Goal: Transaction & Acquisition: Book appointment/travel/reservation

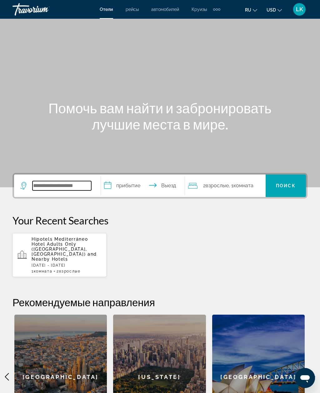
click at [49, 181] on input "Search widget" at bounding box center [61, 185] width 59 height 9
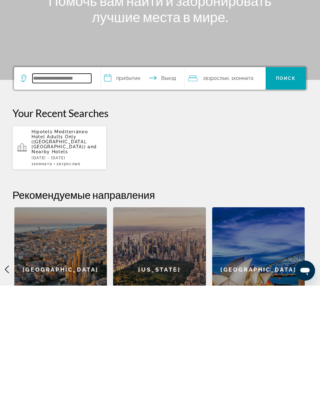
scroll to position [7, 0]
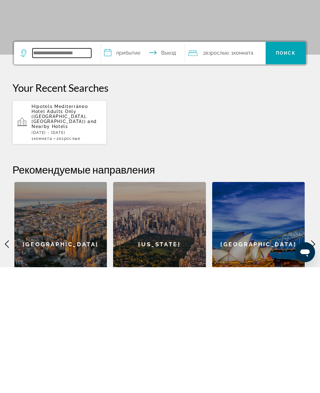
paste input "********"
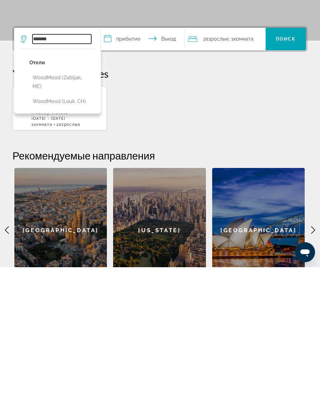
scroll to position [22, 0]
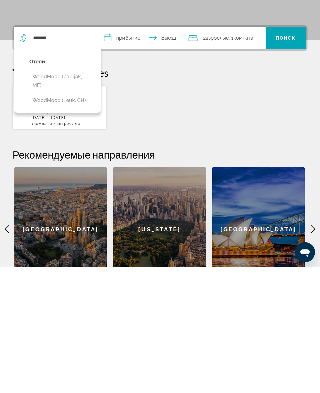
click at [51, 197] on button "WoodMood (Zabljak, ME)" at bounding box center [61, 207] width 65 height 21
type input "**********"
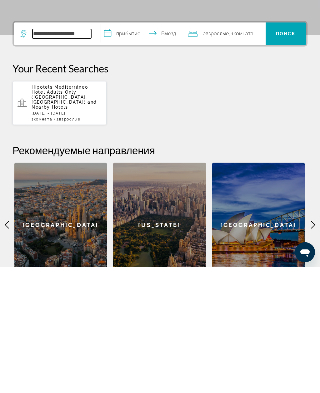
scroll to position [27, 0]
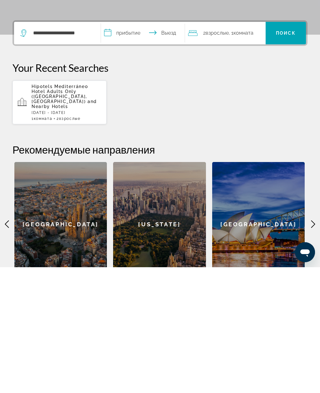
click at [146, 148] on input "**********" at bounding box center [144, 160] width 86 height 24
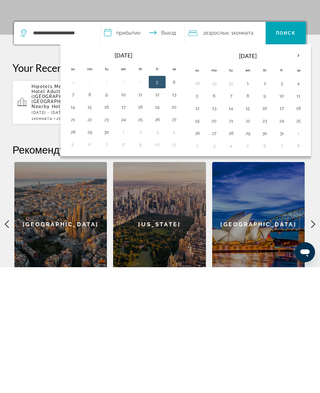
scroll to position [133, 0]
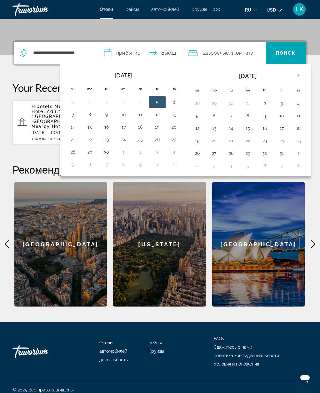
click at [162, 115] on button "12" at bounding box center [157, 114] width 10 height 9
click at [71, 126] on button "14" at bounding box center [73, 127] width 10 height 9
type input "**********"
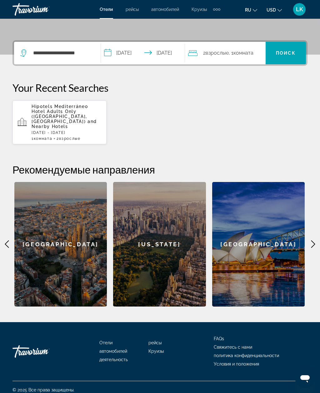
click at [289, 54] on span "Поиск" at bounding box center [286, 53] width 20 height 5
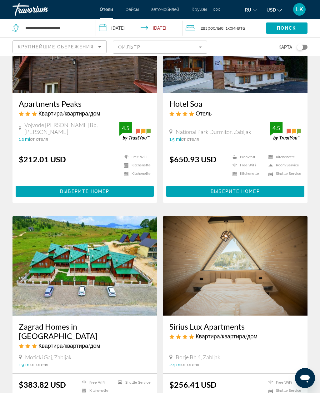
scroll to position [81, 0]
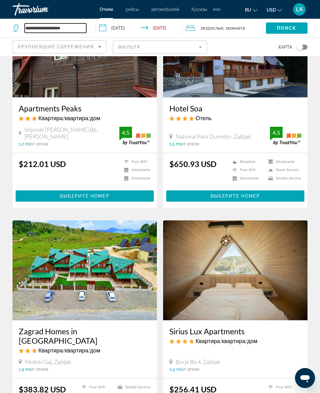
click at [39, 26] on input "**********" at bounding box center [56, 27] width 62 height 9
click at [28, 28] on input "**********" at bounding box center [56, 27] width 62 height 9
click at [26, 25] on input "**********" at bounding box center [56, 27] width 62 height 9
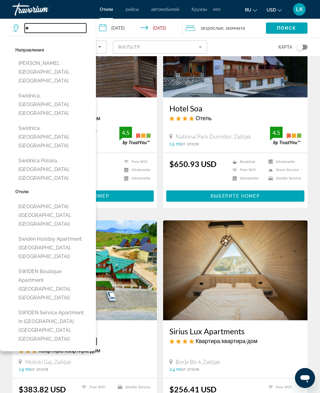
type input "*"
click at [33, 26] on input "Search widget" at bounding box center [56, 27] width 62 height 9
paste input "**********"
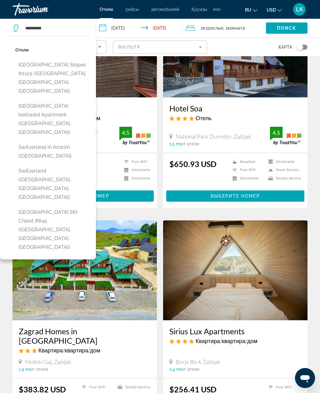
click at [298, 28] on span "Search widget" at bounding box center [287, 28] width 42 height 15
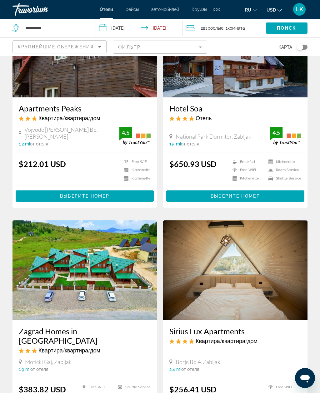
click at [295, 24] on span "Search widget" at bounding box center [287, 28] width 42 height 15
click at [51, 31] on input "**********" at bounding box center [56, 27] width 62 height 9
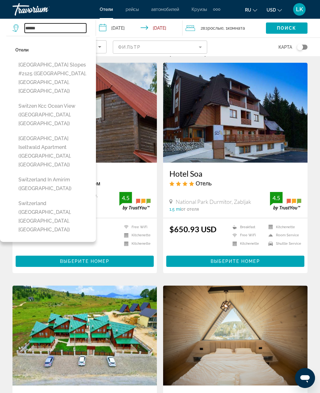
scroll to position [0, 0]
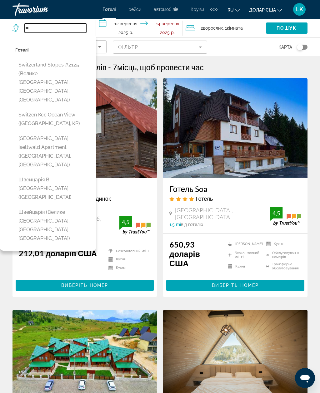
type input "*"
click at [33, 24] on input "Пошуковий віджет" at bounding box center [56, 27] width 62 height 9
paste input "**********"
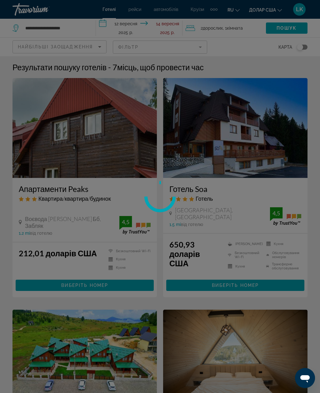
click at [284, 164] on div at bounding box center [160, 196] width 320 height 393
click at [280, 203] on div at bounding box center [160, 196] width 320 height 393
click at [69, 26] on div at bounding box center [160, 196] width 320 height 393
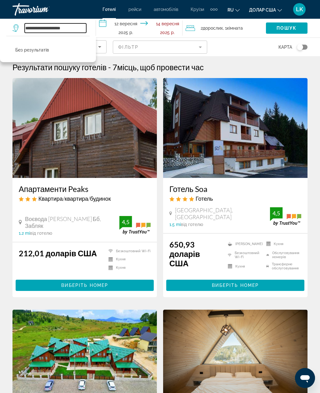
click at [79, 23] on input "**********" at bounding box center [56, 27] width 62 height 9
click at [75, 21] on div "**********" at bounding box center [50, 28] width 77 height 19
click at [76, 29] on input "**********" at bounding box center [56, 27] width 62 height 9
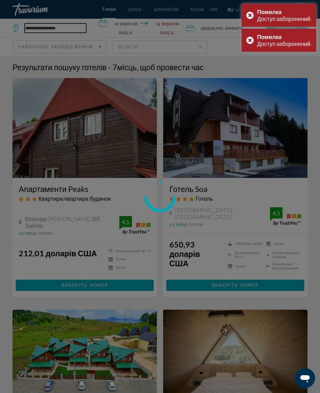
type input "**********"
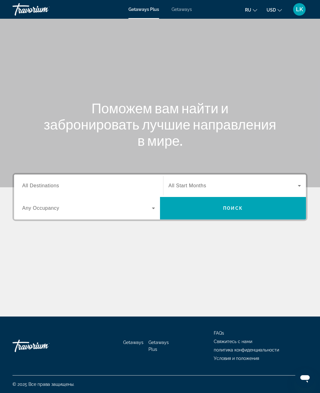
click at [52, 180] on div "Search widget" at bounding box center [88, 186] width 133 height 18
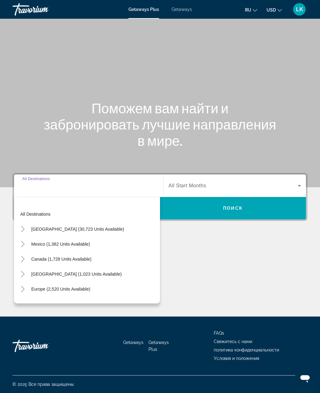
scroll to position [20, 0]
click at [87, 287] on span "Europe (2,520 units available)" at bounding box center [60, 289] width 59 height 5
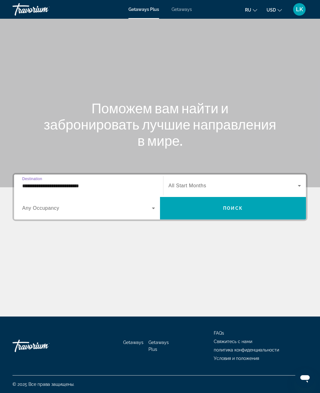
click at [120, 182] on input "**********" at bounding box center [88, 185] width 133 height 7
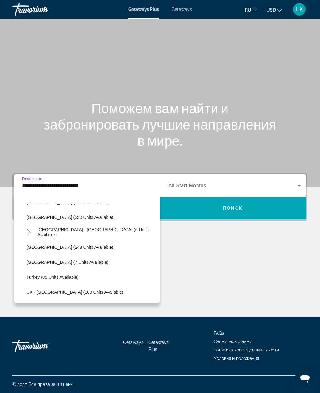
scroll to position [267, 0]
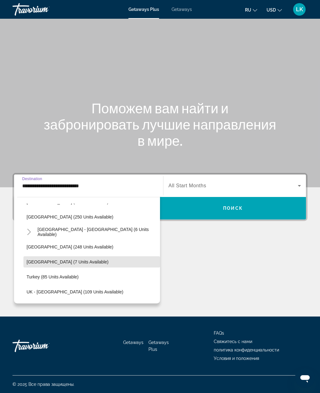
click at [78, 259] on span "Switzerland (7 units available)" at bounding box center [68, 261] width 82 height 5
type input "**********"
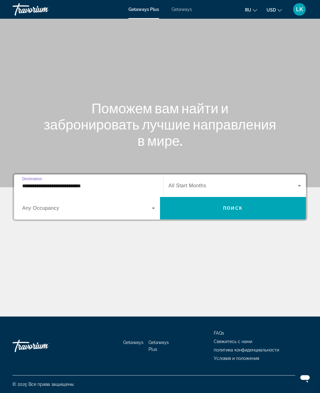
click at [197, 183] on span "All Start Months" at bounding box center [187, 185] width 38 height 5
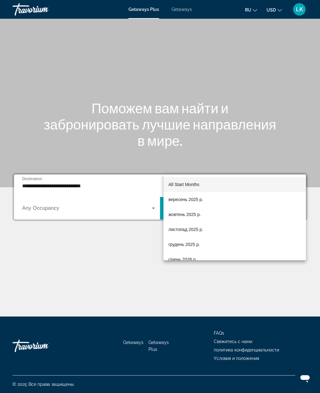
click at [136, 234] on div at bounding box center [160, 196] width 320 height 393
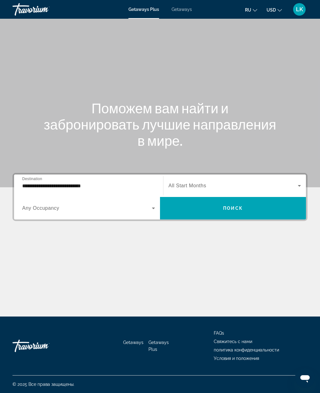
click at [200, 201] on span "Search widget" at bounding box center [233, 208] width 146 height 15
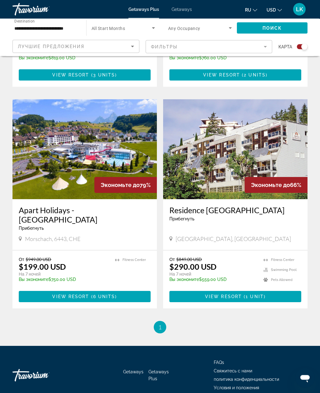
scroll to position [385, 0]
click at [45, 120] on img "Main content" at bounding box center [84, 149] width 144 height 100
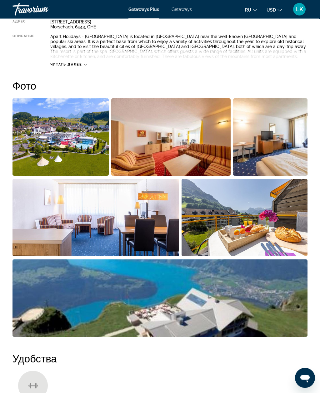
click at [38, 137] on img "Open full-screen image slider" at bounding box center [60, 137] width 96 height 77
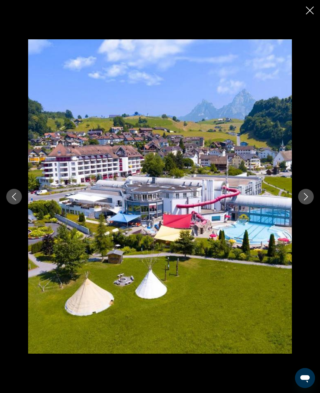
click at [304, 202] on button "Next image" at bounding box center [306, 197] width 16 height 16
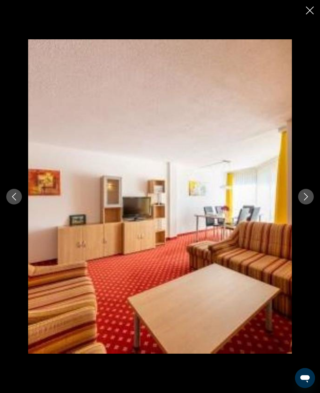
click at [303, 200] on icon "Next image" at bounding box center [305, 196] width 7 height 7
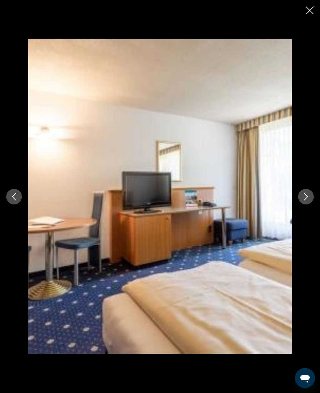
click at [306, 200] on icon "Next image" at bounding box center [305, 196] width 7 height 7
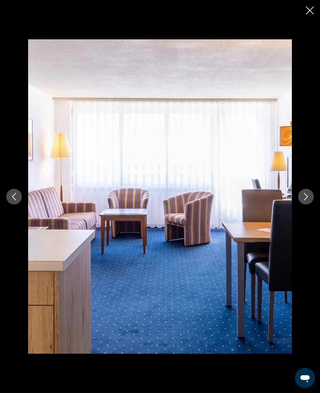
click at [307, 200] on icon "Next image" at bounding box center [305, 196] width 7 height 7
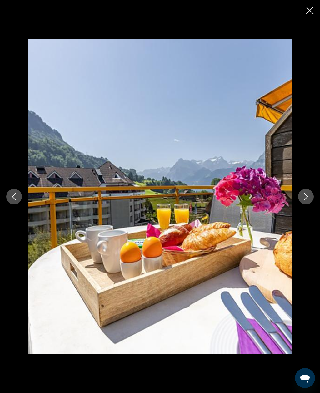
click at [307, 200] on icon "Next image" at bounding box center [306, 196] width 4 height 7
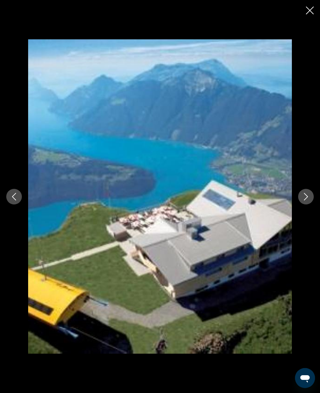
click at [306, 200] on icon "Next image" at bounding box center [305, 196] width 7 height 7
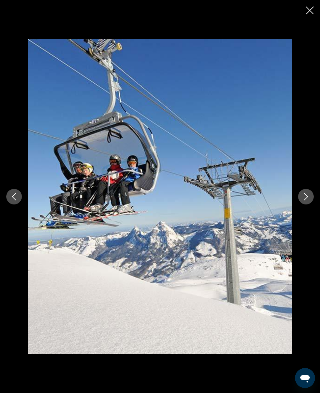
click at [306, 200] on icon "Next image" at bounding box center [306, 196] width 4 height 7
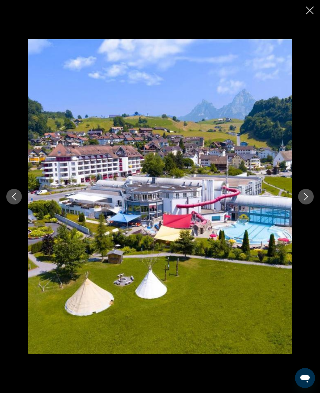
click at [312, 199] on div "prev next" at bounding box center [160, 196] width 320 height 314
click at [305, 200] on icon "Next image" at bounding box center [305, 196] width 7 height 7
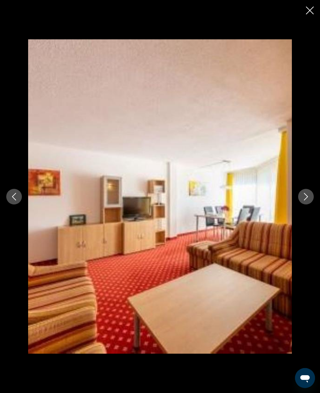
click at [306, 200] on icon "Next image" at bounding box center [306, 196] width 4 height 7
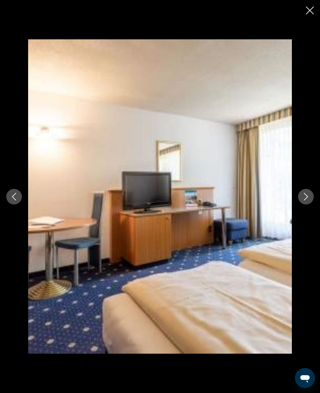
click at [307, 200] on icon "Next image" at bounding box center [305, 196] width 7 height 7
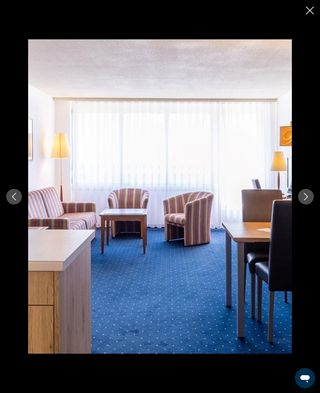
click at [307, 200] on icon "Next image" at bounding box center [305, 196] width 7 height 7
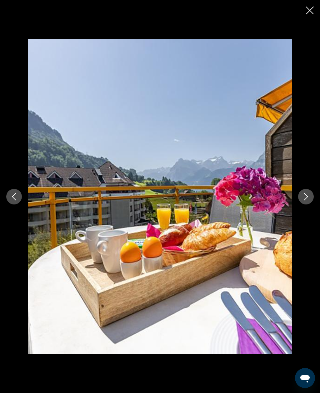
click at [306, 200] on icon "Next image" at bounding box center [305, 196] width 7 height 7
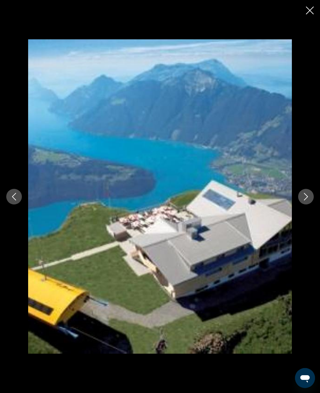
click at [306, 200] on icon "Next image" at bounding box center [305, 196] width 7 height 7
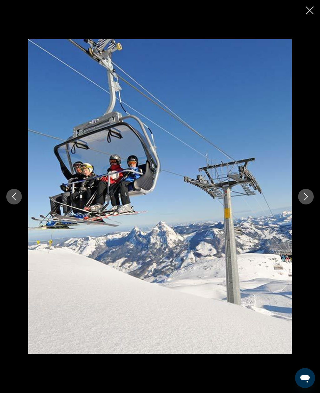
click at [306, 10] on icon "Close slideshow" at bounding box center [310, 11] width 8 height 8
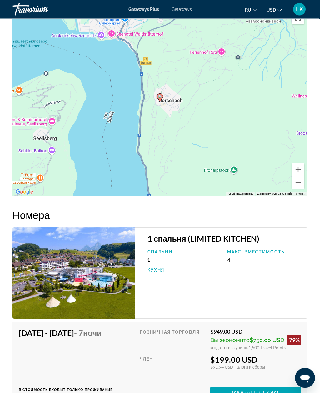
scroll to position [1059, 0]
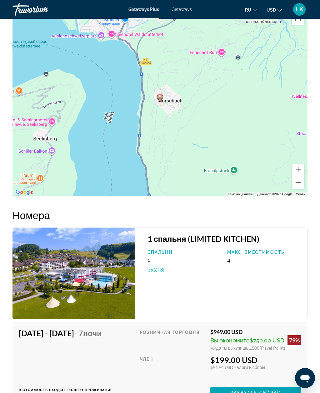
click at [300, 181] on button "Зменшити" at bounding box center [298, 182] width 12 height 12
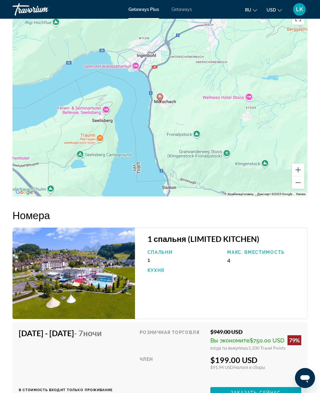
click at [301, 183] on button "Зменшити" at bounding box center [298, 182] width 12 height 12
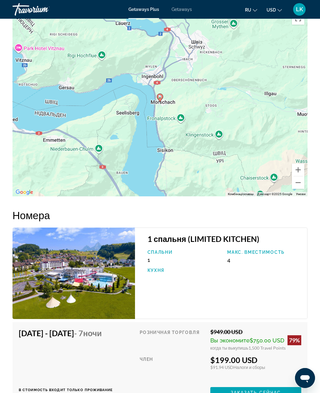
click at [305, 183] on div "Увімкніть режим перетягування за допомогою клавіатури, натиснувши Alt + Enter. …" at bounding box center [159, 102] width 295 height 187
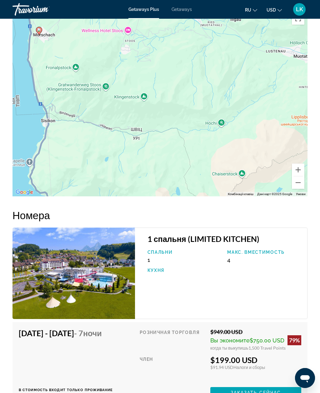
click at [300, 182] on button "Зменшити" at bounding box center [298, 182] width 12 height 12
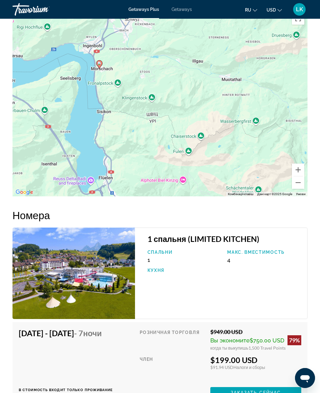
click at [301, 184] on button "Зменшити" at bounding box center [298, 182] width 12 height 12
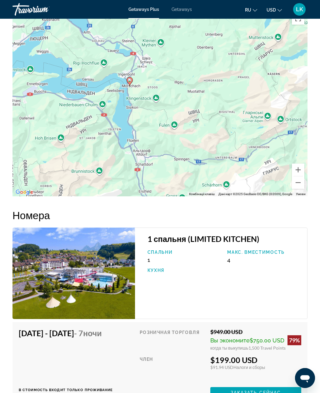
click at [300, 184] on button "Зменшити" at bounding box center [298, 182] width 12 height 12
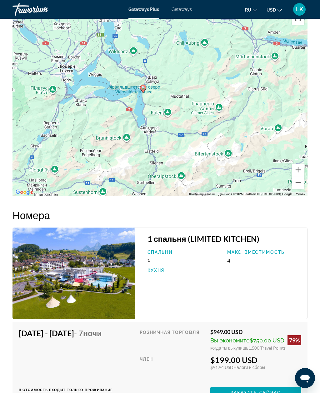
click at [300, 186] on button "Зменшити" at bounding box center [298, 182] width 12 height 12
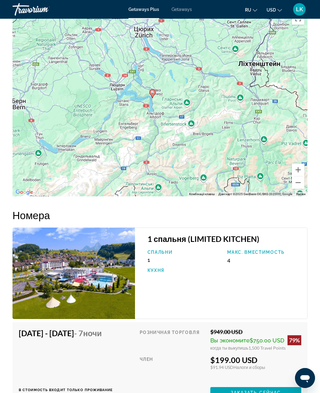
click at [300, 190] on div "Увімкніть режим перетягування за допомогою клавіатури, натиснувши Alt + Enter. …" at bounding box center [159, 102] width 295 height 187
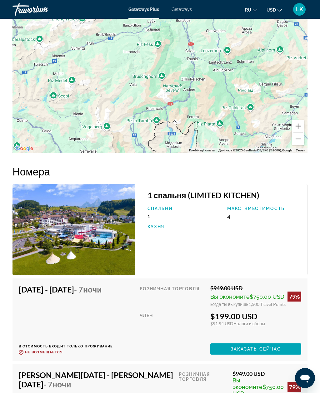
scroll to position [1101, 0]
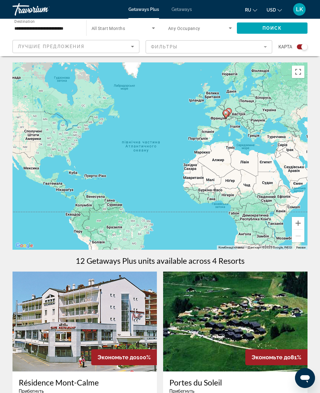
click at [189, 8] on span "Getaways" at bounding box center [181, 9] width 20 height 5
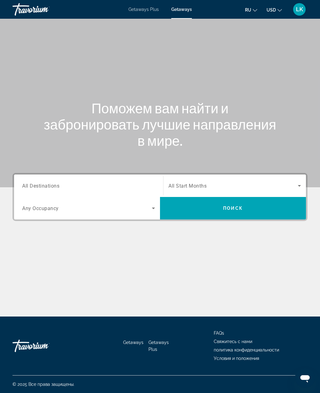
click at [124, 185] on input "Destination All Destinations" at bounding box center [88, 185] width 133 height 7
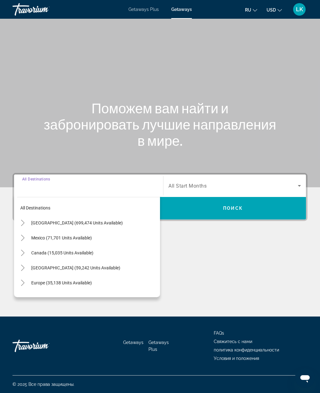
scroll to position [20, 0]
click at [103, 275] on span "Search widget" at bounding box center [94, 282] width 132 height 15
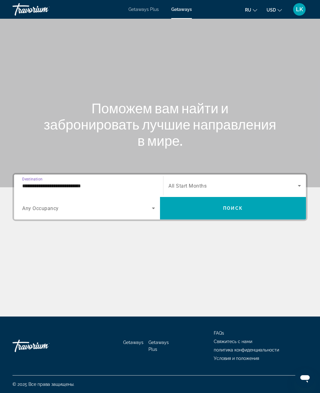
click at [133, 182] on input "**********" at bounding box center [88, 185] width 133 height 7
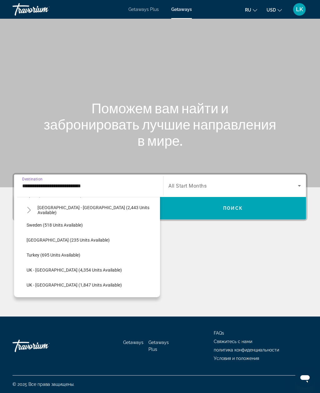
scroll to position [358, 0]
click at [89, 237] on span "Switzerland (235 units available)" at bounding box center [68, 239] width 83 height 5
type input "**********"
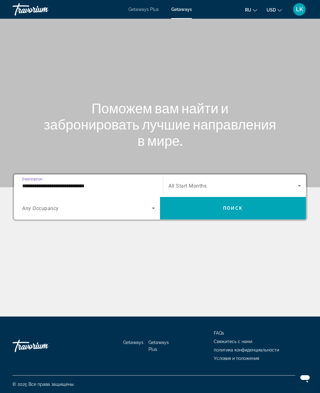
click at [227, 206] on span "Поиск" at bounding box center [233, 208] width 20 height 5
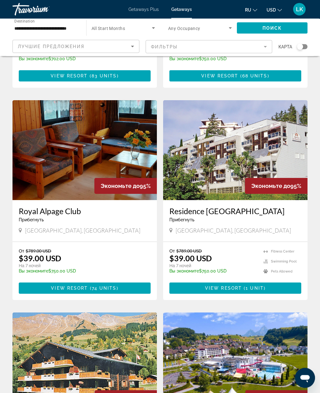
click at [245, 170] on img "Main content" at bounding box center [235, 151] width 144 height 100
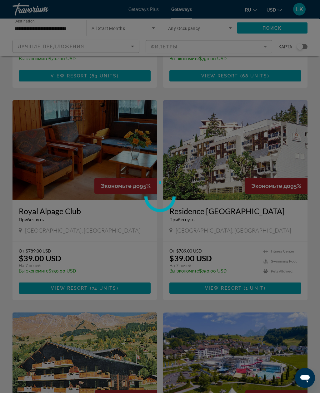
scroll to position [190, 0]
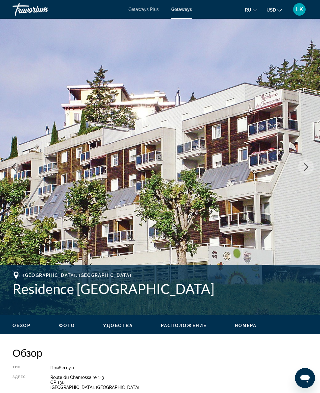
click at [302, 171] on button "Next image" at bounding box center [306, 167] width 16 height 16
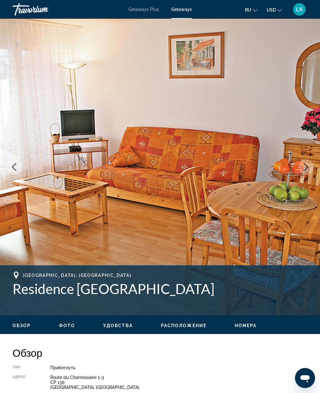
click at [309, 169] on icon "Next image" at bounding box center [305, 166] width 7 height 7
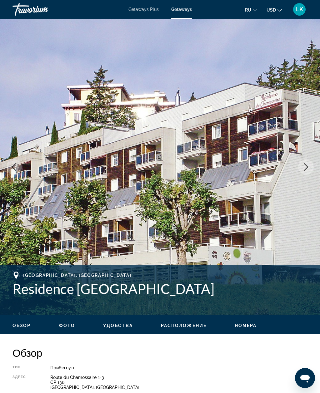
click at [310, 169] on button "Next image" at bounding box center [306, 167] width 16 height 16
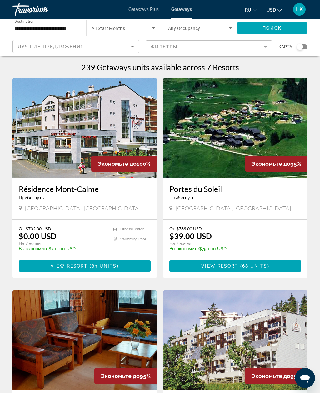
click at [32, 27] on input "**********" at bounding box center [46, 28] width 64 height 7
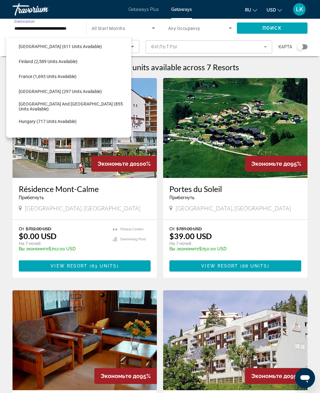
scroll to position [152, 0]
click at [29, 89] on span "Germany (297 units available)" at bounding box center [60, 91] width 83 height 5
type input "**********"
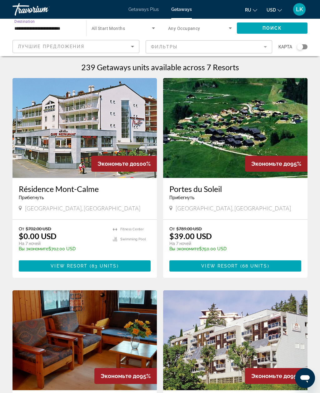
click at [275, 33] on span "Search widget" at bounding box center [272, 28] width 71 height 15
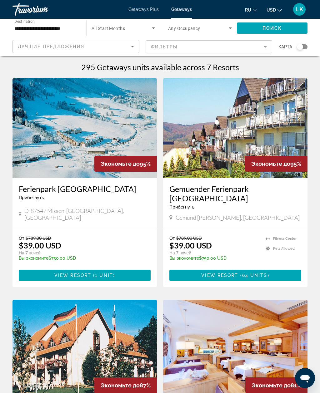
click at [40, 87] on img "Main content" at bounding box center [84, 128] width 144 height 100
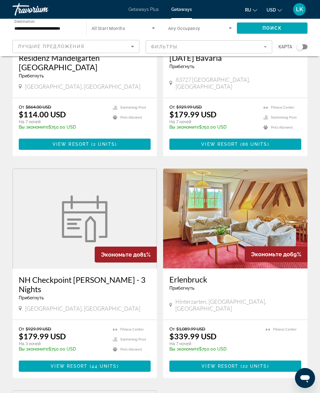
scroll to position [353, 0]
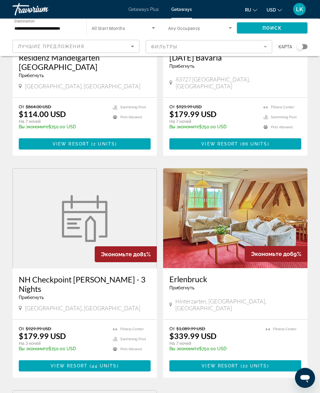
click at [58, 148] on div "Экономьте до 95% Ferienpark Oberallgaeu Прибегнуть - Это курорт только для взро…" at bounding box center [159, 168] width 301 height 887
click at [132, 359] on span "Main content" at bounding box center [85, 366] width 132 height 15
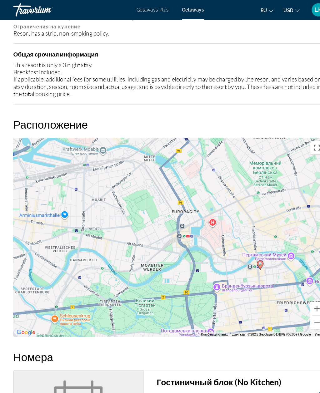
scroll to position [289, 0]
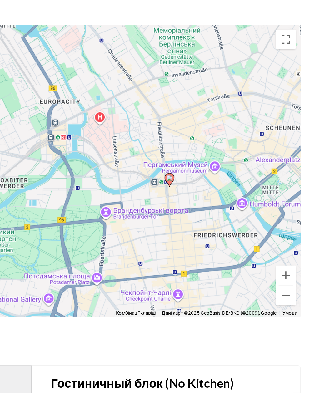
click at [292, 285] on button "Збільшити" at bounding box center [298, 291] width 12 height 12
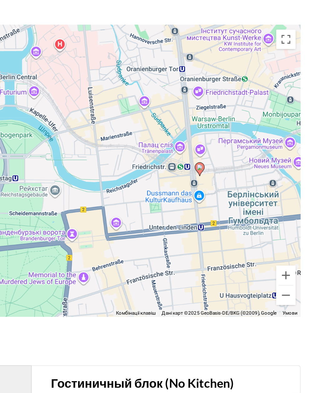
click at [292, 285] on button "Збільшити" at bounding box center [298, 291] width 12 height 12
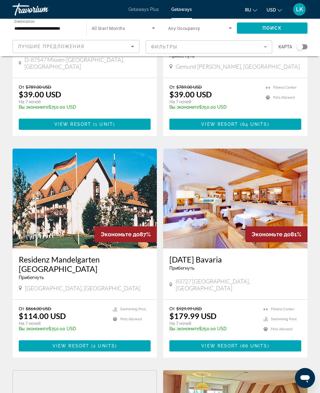
scroll to position [139, 0]
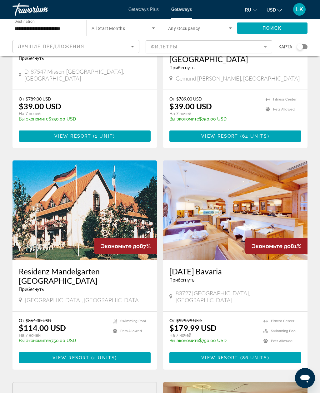
click at [38, 25] on input "**********" at bounding box center [46, 28] width 64 height 7
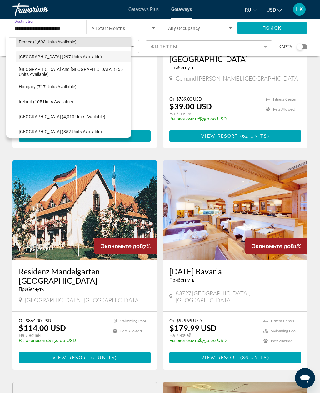
scroll to position [187, 0]
click at [38, 68] on span "Search widget" at bounding box center [74, 71] width 116 height 15
type input "**********"
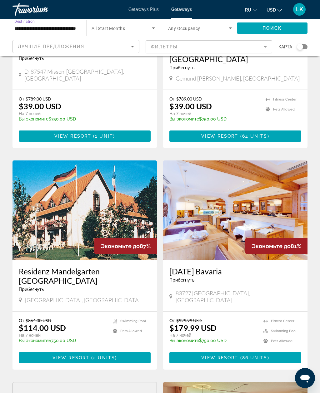
click at [293, 31] on span "Search widget" at bounding box center [272, 28] width 71 height 15
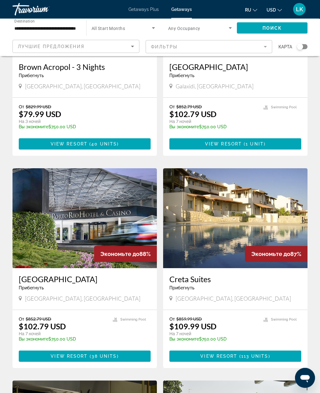
scroll to position [551, 0]
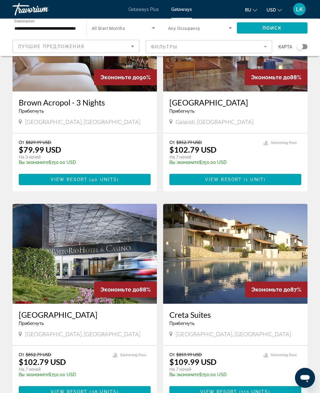
click at [304, 47] on div "Search widget" at bounding box center [302, 46] width 11 height 5
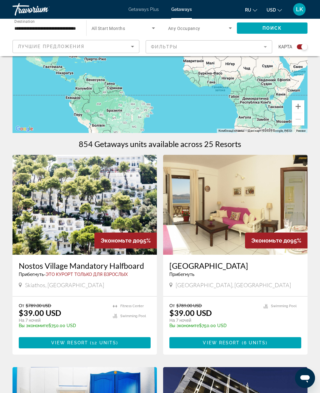
scroll to position [0, 0]
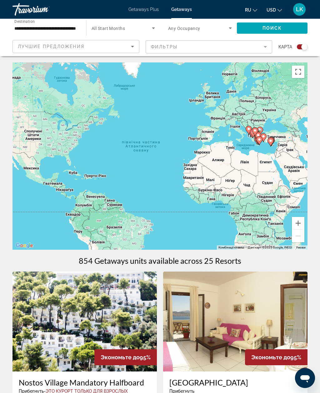
click at [302, 73] on button "Перемкнути повноекранний режим" at bounding box center [298, 72] width 12 height 12
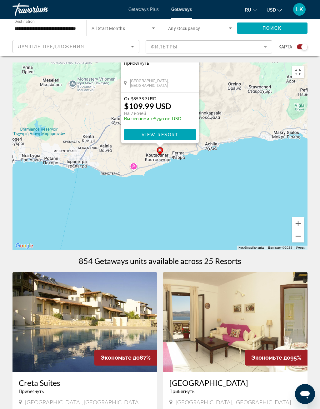
click at [176, 137] on span "View Resort" at bounding box center [159, 134] width 37 height 5
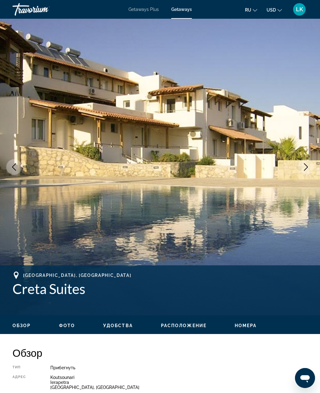
click at [304, 164] on icon "Next image" at bounding box center [305, 166] width 7 height 7
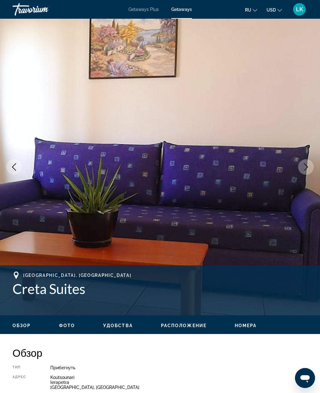
click at [306, 163] on button "Next image" at bounding box center [306, 167] width 16 height 16
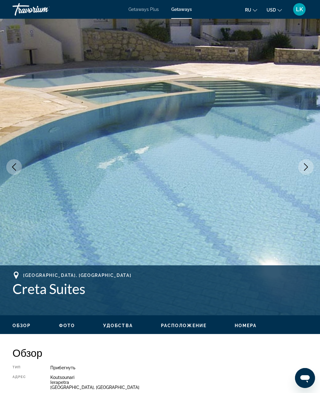
click at [307, 166] on icon "Next image" at bounding box center [305, 166] width 7 height 7
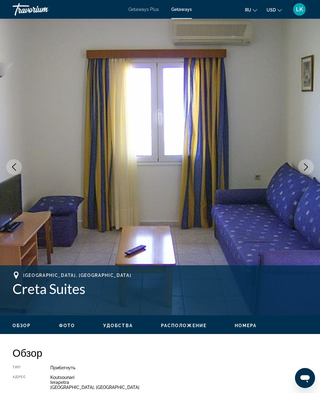
click at [308, 167] on icon "Next image" at bounding box center [305, 166] width 7 height 7
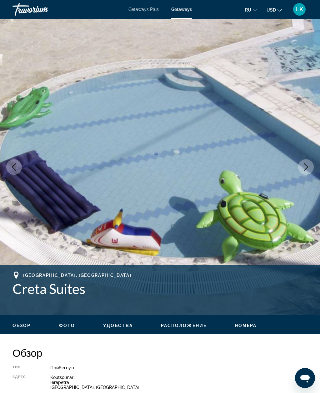
click at [308, 164] on icon "Next image" at bounding box center [305, 166] width 7 height 7
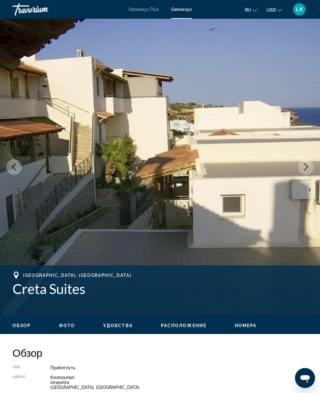
click at [307, 166] on icon "Next image" at bounding box center [305, 166] width 7 height 7
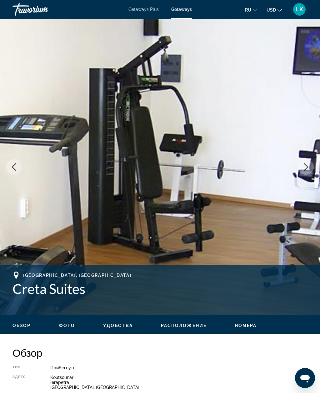
click at [308, 166] on icon "Next image" at bounding box center [305, 166] width 7 height 7
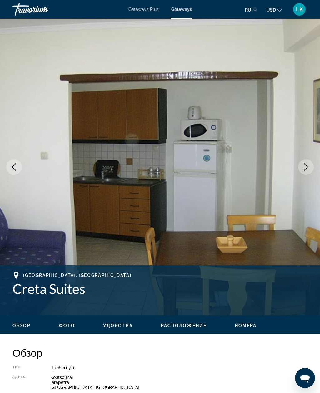
click at [308, 169] on icon "Next image" at bounding box center [305, 166] width 7 height 7
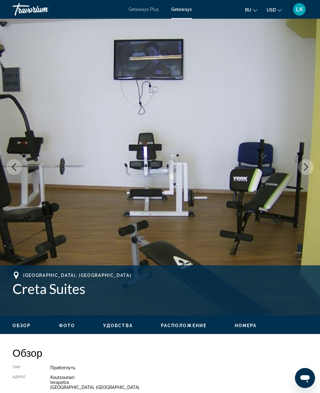
click at [308, 165] on icon "Next image" at bounding box center [305, 166] width 7 height 7
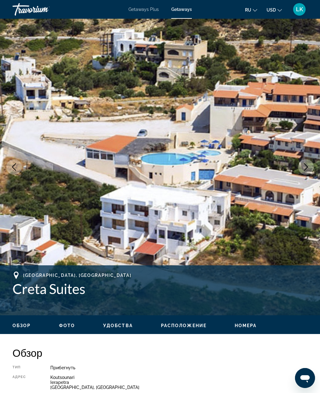
click at [306, 168] on icon "Next image" at bounding box center [305, 166] width 7 height 7
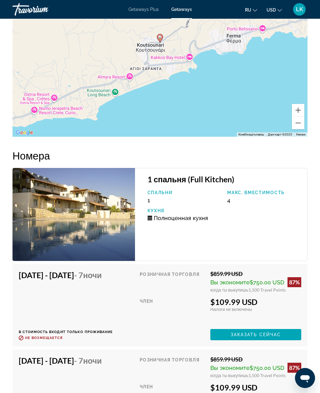
scroll to position [1191, 0]
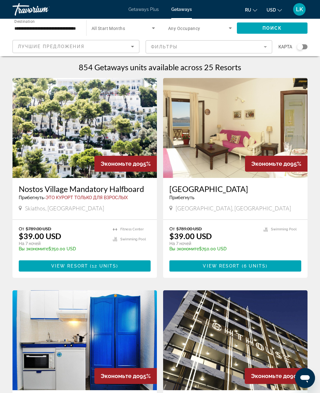
click at [299, 54] on app-map-search-filters "Лучшие предложения Фильтры карта" at bounding box center [159, 46] width 307 height 19
click at [301, 47] on div "Search widget" at bounding box center [300, 47] width 6 height 6
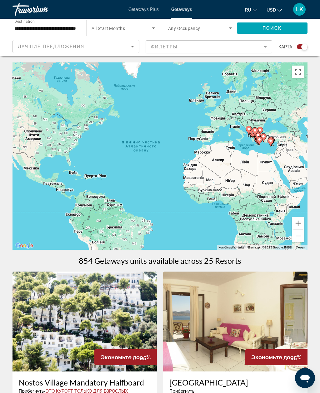
click at [300, 47] on div "Search widget" at bounding box center [302, 46] width 11 height 5
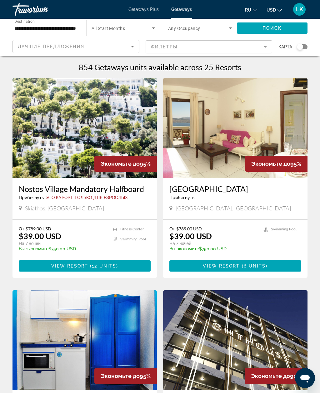
click at [100, 23] on div "Search widget" at bounding box center [122, 27] width 63 height 17
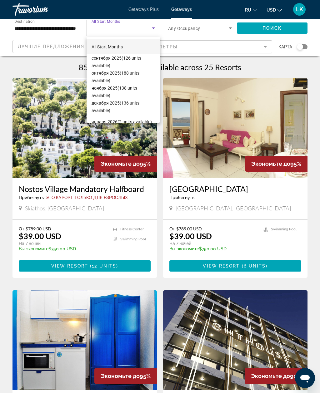
click at [49, 26] on div at bounding box center [160, 196] width 320 height 393
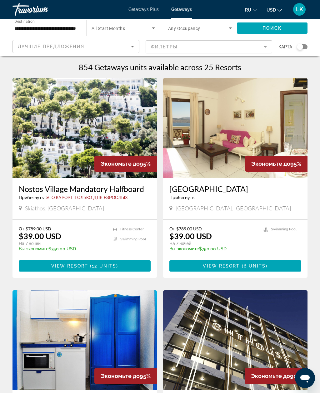
click at [252, 48] on mat-form-field "Фильтры" at bounding box center [209, 46] width 127 height 13
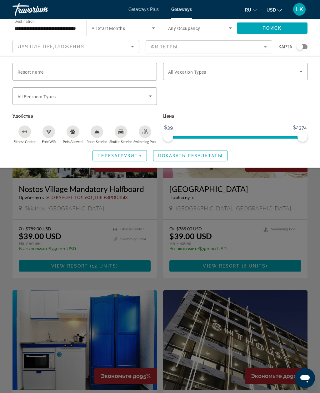
click at [143, 137] on div "Swimming Pool" at bounding box center [145, 132] width 12 height 12
click at [200, 156] on span "Показать результаты" at bounding box center [190, 155] width 64 height 5
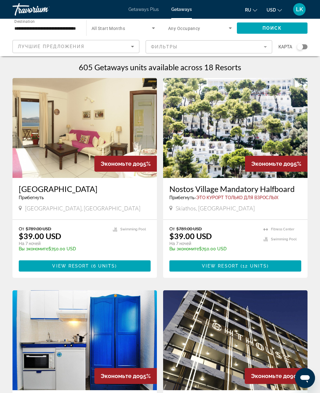
click at [32, 46] on span "Лучшие предложения" at bounding box center [51, 46] width 67 height 5
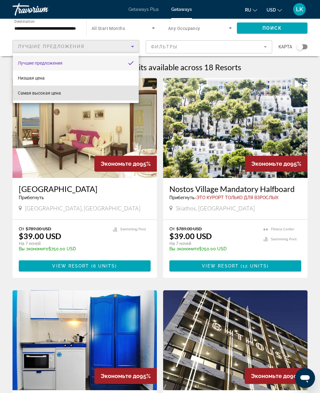
click at [35, 93] on span "Самая высокая цена" at bounding box center [39, 93] width 43 height 5
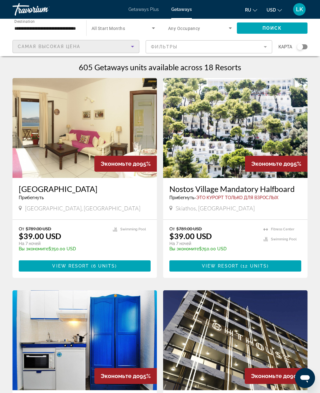
click at [280, 28] on span "Поиск" at bounding box center [272, 28] width 20 height 5
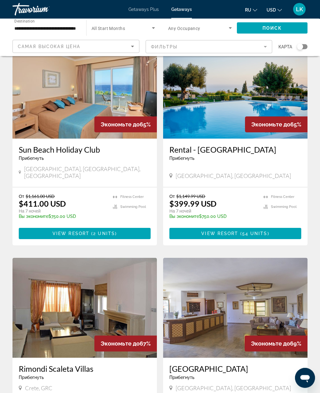
scroll to position [251, 0]
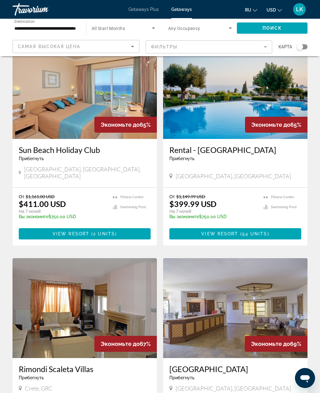
click at [42, 86] on img "Main content" at bounding box center [84, 89] width 144 height 100
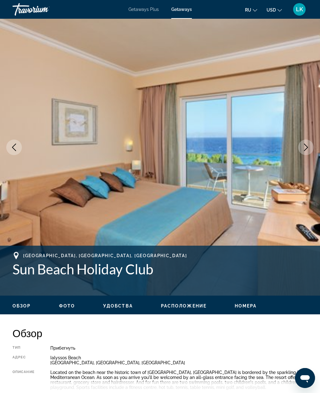
scroll to position [20, 0]
click at [306, 147] on icon "Next image" at bounding box center [305, 146] width 7 height 7
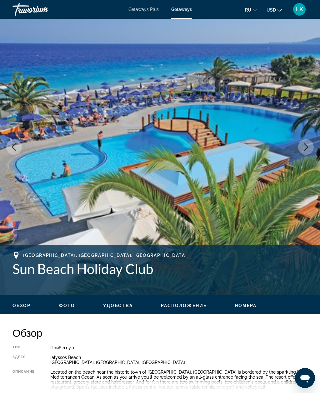
click at [308, 149] on icon "Next image" at bounding box center [305, 146] width 7 height 7
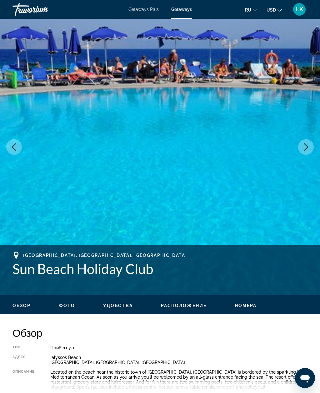
click at [308, 149] on icon "Next image" at bounding box center [305, 146] width 7 height 7
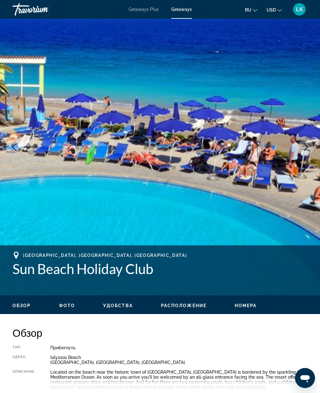
click at [310, 147] on button "Next image" at bounding box center [306, 147] width 16 height 16
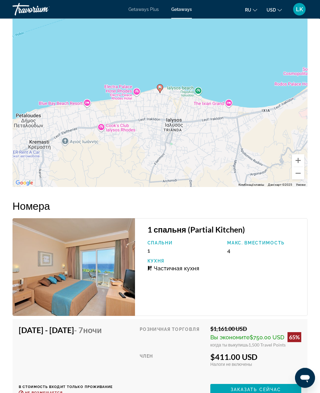
scroll to position [1101, 0]
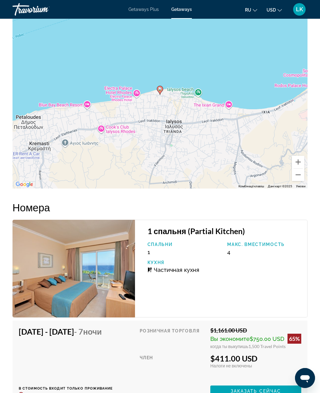
click at [301, 178] on button "Зменшити" at bounding box center [298, 175] width 12 height 12
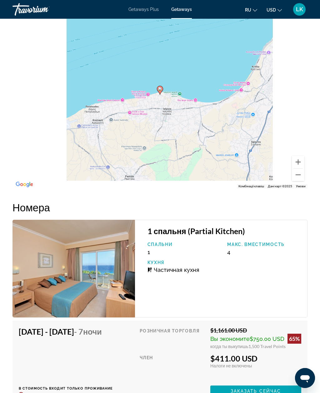
click at [300, 179] on button "Зменшити" at bounding box center [298, 175] width 12 height 12
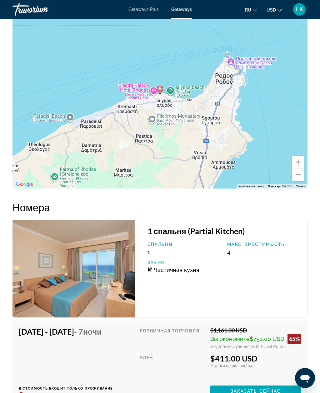
click at [301, 178] on button "Зменшити" at bounding box center [298, 175] width 12 height 12
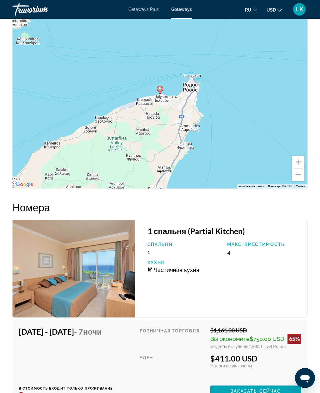
click at [305, 178] on div "Увімкніть режим перетягування за допомогою клавіатури, натиснувши Alt + Enter. …" at bounding box center [159, 94] width 295 height 187
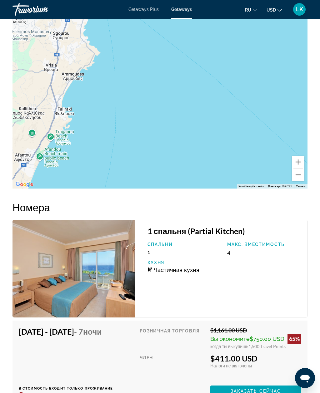
click at [301, 179] on button "Зменшити" at bounding box center [298, 175] width 12 height 12
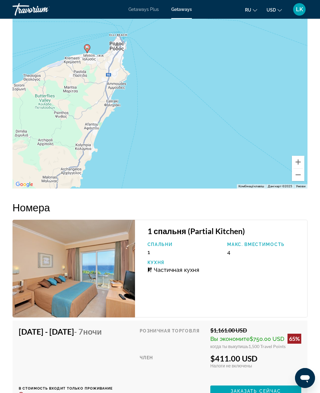
click at [300, 177] on button "Зменшити" at bounding box center [298, 175] width 12 height 12
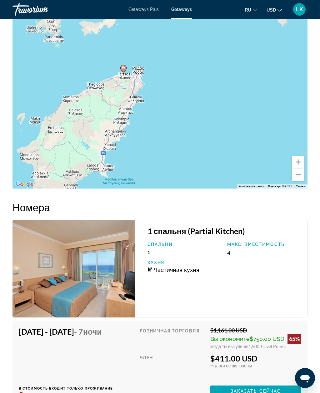
click at [299, 178] on button "Зменшити" at bounding box center [298, 175] width 12 height 12
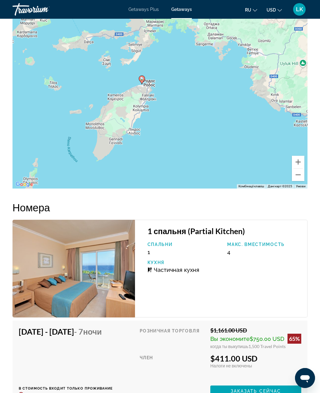
click at [299, 178] on button "Зменшити" at bounding box center [298, 175] width 12 height 12
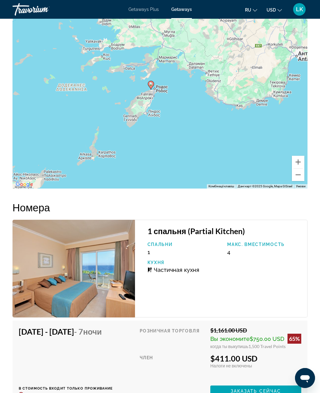
click at [300, 179] on button "Зменшити" at bounding box center [298, 175] width 12 height 12
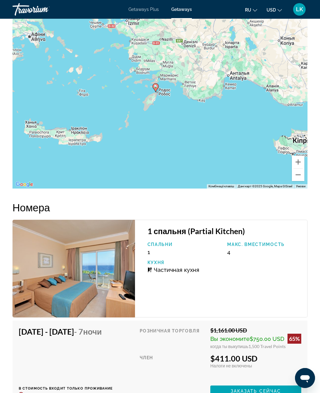
click at [301, 179] on button "Зменшити" at bounding box center [298, 175] width 12 height 12
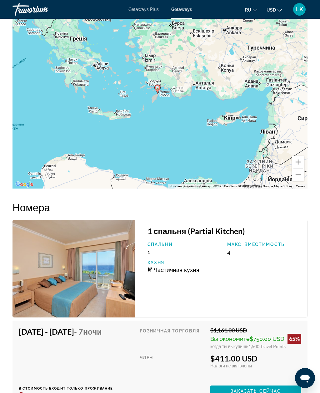
click at [301, 165] on button "Збільшити" at bounding box center [298, 162] width 12 height 12
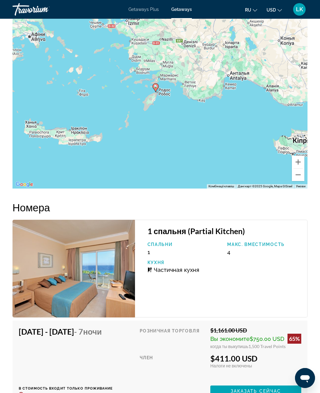
click at [302, 163] on button "Збільшити" at bounding box center [298, 162] width 12 height 12
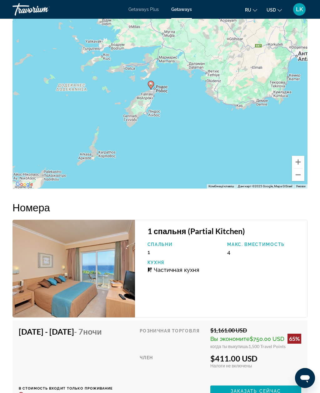
click at [303, 164] on button "Збільшити" at bounding box center [298, 162] width 12 height 12
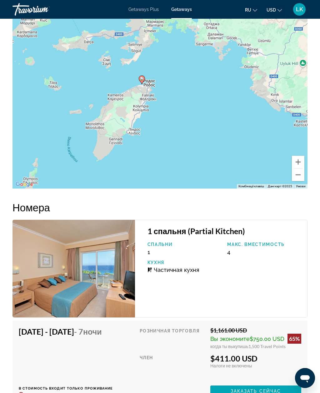
click at [302, 164] on button "Збільшити" at bounding box center [298, 162] width 12 height 12
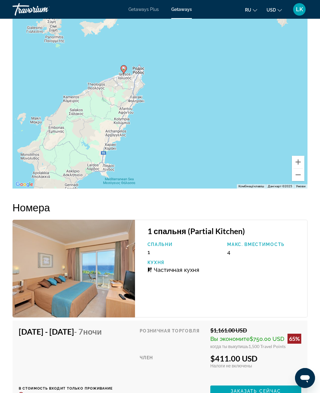
click at [305, 164] on div "Увімкніть режим перетягування за допомогою клавіатури, натиснувши Alt + Enter. …" at bounding box center [159, 94] width 295 height 187
click at [302, 165] on button "Збільшити" at bounding box center [298, 162] width 12 height 12
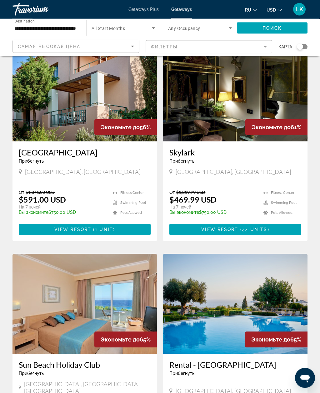
scroll to position [37, 0]
click at [41, 83] on img "Main content" at bounding box center [84, 92] width 144 height 100
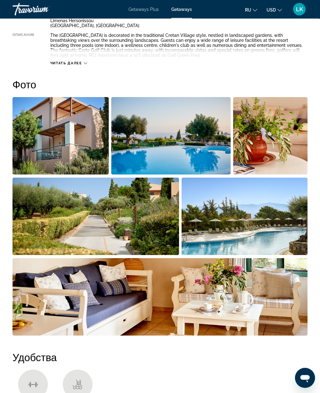
click at [48, 118] on img "Open full-screen image slider" at bounding box center [60, 135] width 96 height 77
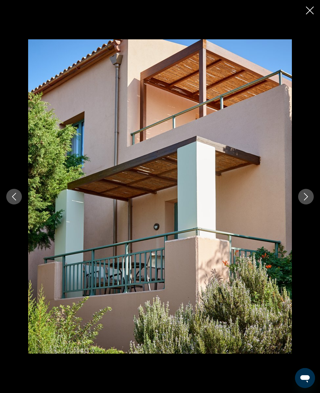
scroll to position [413, 0]
click at [306, 200] on icon "Next image" at bounding box center [306, 196] width 4 height 7
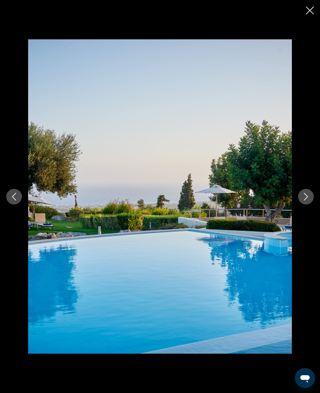
click at [307, 200] on icon "Next image" at bounding box center [306, 196] width 4 height 7
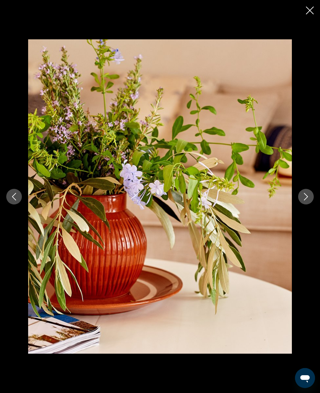
click at [306, 200] on icon "Next image" at bounding box center [305, 196] width 7 height 7
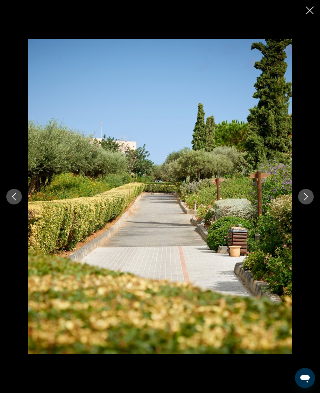
click at [305, 200] on icon "Next image" at bounding box center [305, 196] width 7 height 7
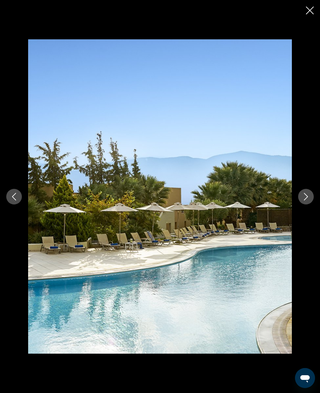
click at [304, 200] on icon "Next image" at bounding box center [305, 196] width 7 height 7
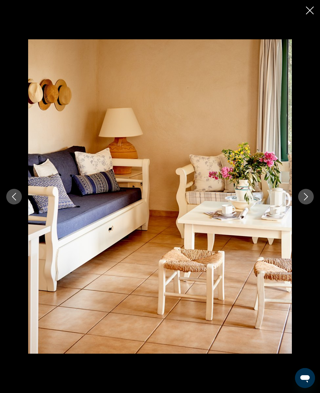
click at [304, 200] on icon "Next image" at bounding box center [305, 196] width 7 height 7
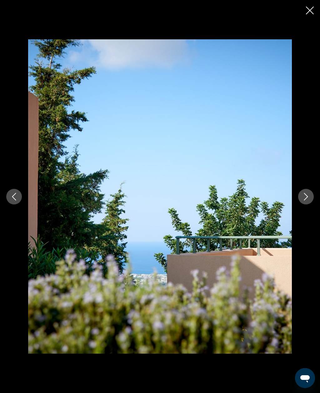
click at [304, 200] on icon "Next image" at bounding box center [305, 196] width 7 height 7
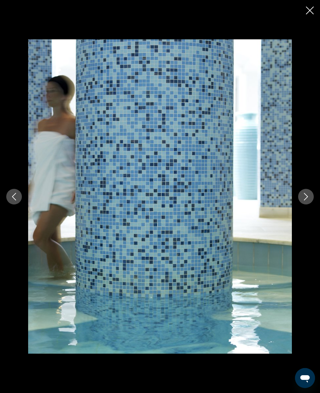
click at [304, 200] on icon "Next image" at bounding box center [305, 196] width 7 height 7
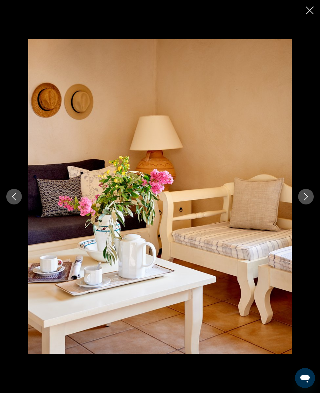
click at [305, 200] on icon "Next image" at bounding box center [306, 196] width 4 height 7
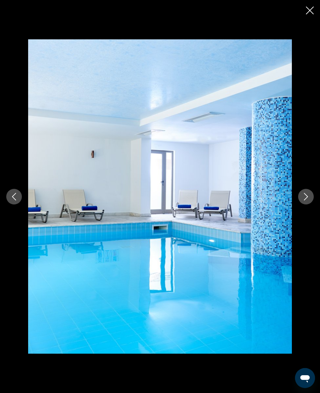
click at [304, 200] on icon "Next image" at bounding box center [305, 196] width 7 height 7
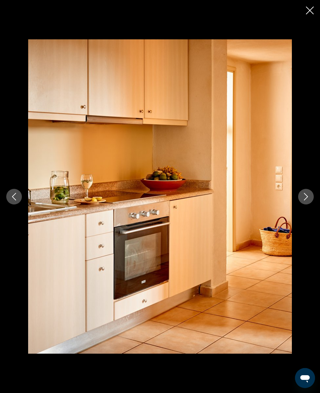
click at [304, 200] on icon "Next image" at bounding box center [305, 196] width 7 height 7
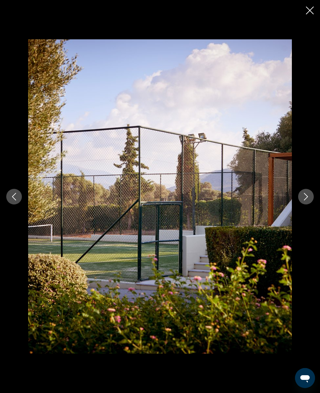
click at [304, 200] on icon "Next image" at bounding box center [305, 196] width 7 height 7
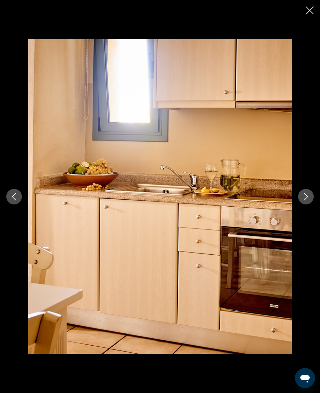
click at [304, 200] on icon "Next image" at bounding box center [306, 196] width 4 height 7
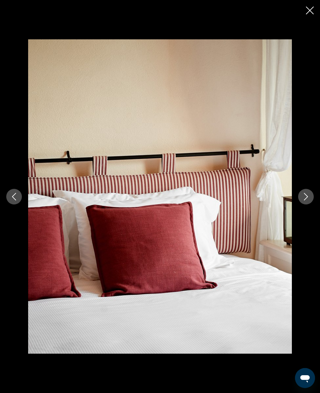
click at [306, 205] on button "Next image" at bounding box center [306, 197] width 16 height 16
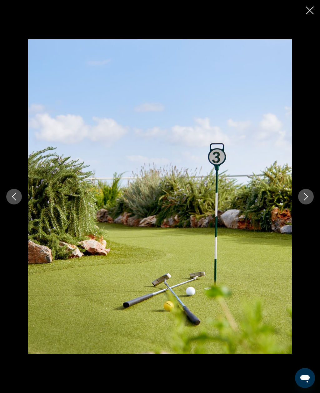
click at [306, 205] on button "Next image" at bounding box center [306, 197] width 16 height 16
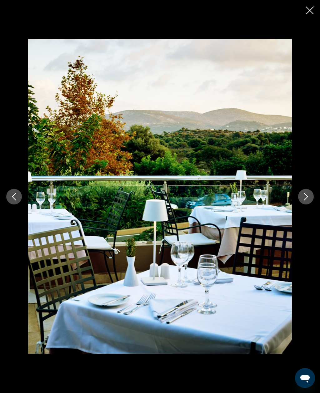
click at [305, 200] on icon "Next image" at bounding box center [305, 196] width 7 height 7
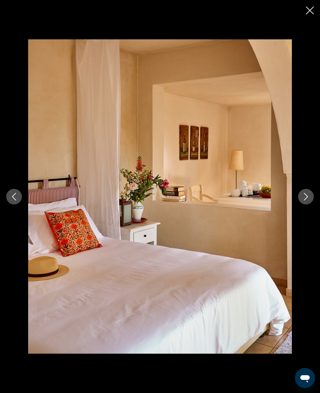
click at [304, 200] on icon "Next image" at bounding box center [306, 196] width 4 height 7
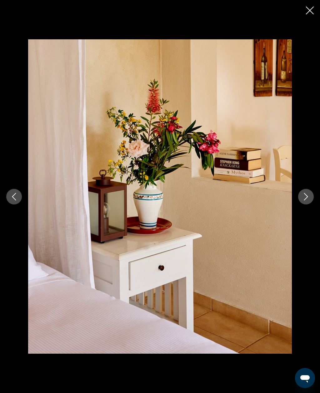
click at [313, 11] on icon "Close slideshow" at bounding box center [310, 11] width 8 height 8
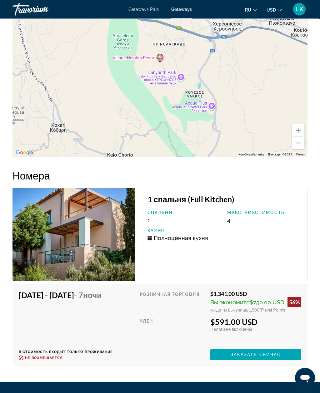
click at [301, 146] on button "Зменшити" at bounding box center [298, 143] width 12 height 12
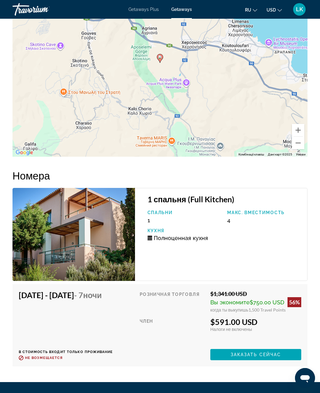
click at [303, 145] on button "Зменшити" at bounding box center [298, 143] width 12 height 12
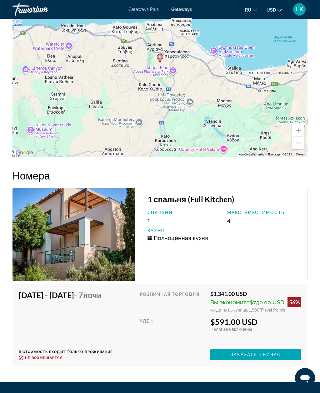
click at [303, 151] on div "Увімкніть режим перетягування за допомогою клавіатури, натиснувши Alt + Enter. …" at bounding box center [159, 62] width 295 height 187
click at [304, 148] on button "Зменшити" at bounding box center [298, 143] width 12 height 12
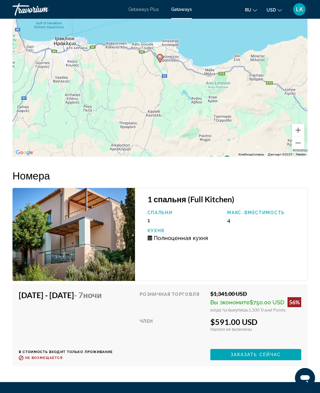
click at [302, 145] on button "Зменшити" at bounding box center [298, 143] width 12 height 12
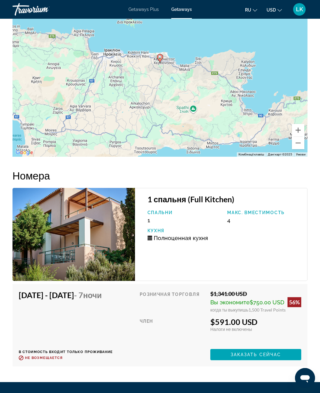
click at [302, 143] on button "Зменшити" at bounding box center [298, 143] width 12 height 12
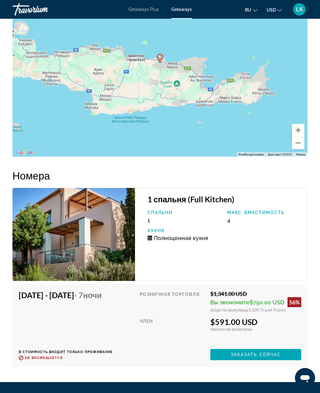
click at [302, 142] on button "Зменшити" at bounding box center [298, 143] width 12 height 12
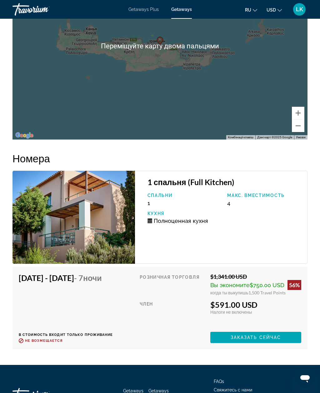
scroll to position [1243, 0]
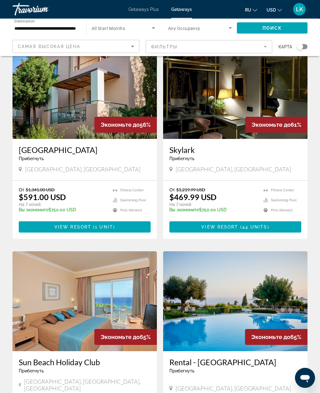
scroll to position [39, 0]
click at [274, 79] on img "Main content" at bounding box center [235, 89] width 144 height 100
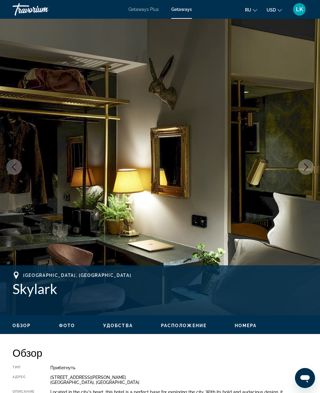
click at [304, 166] on icon "Next image" at bounding box center [305, 166] width 7 height 7
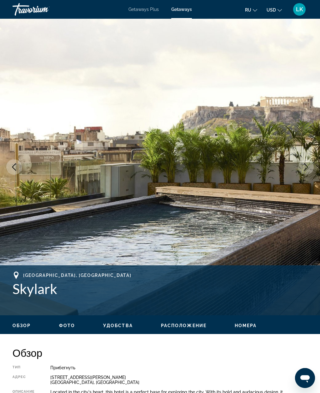
click at [309, 166] on icon "Next image" at bounding box center [305, 166] width 7 height 7
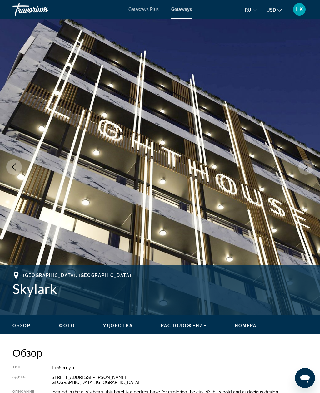
click at [312, 162] on button "Next image" at bounding box center [306, 167] width 16 height 16
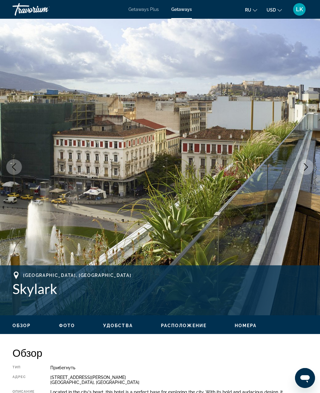
click at [313, 164] on button "Next image" at bounding box center [306, 167] width 16 height 16
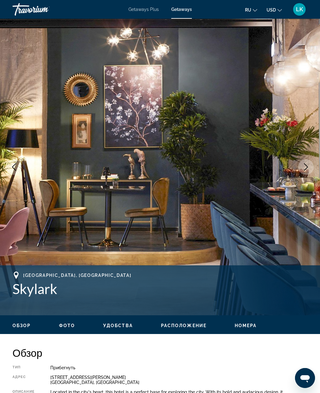
click at [311, 165] on button "Next image" at bounding box center [306, 167] width 16 height 16
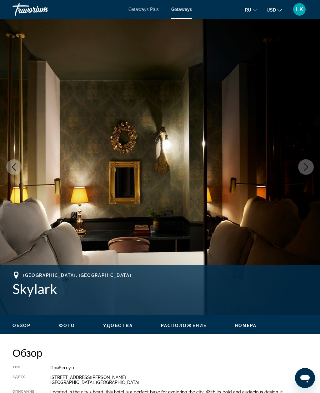
click at [309, 166] on icon "Next image" at bounding box center [305, 166] width 7 height 7
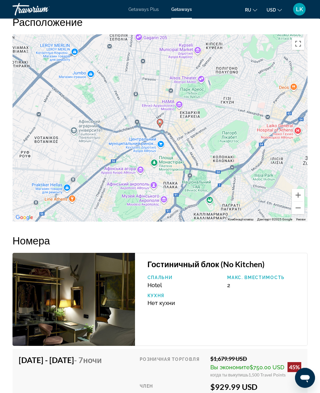
scroll to position [963, 0]
click at [303, 207] on button "Зменшити" at bounding box center [298, 208] width 12 height 12
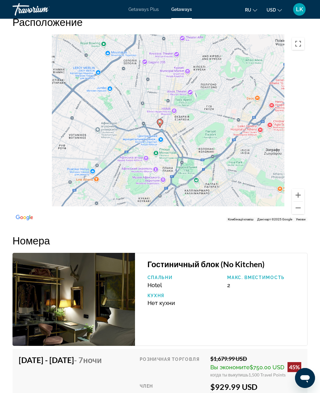
click at [305, 205] on div "Увімкніть режим перетягування за допомогою клавіатури, натиснувши Alt + Enter. …" at bounding box center [159, 127] width 295 height 187
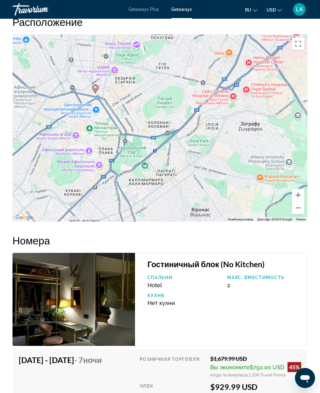
click at [300, 209] on button "Зменшити" at bounding box center [298, 208] width 12 height 12
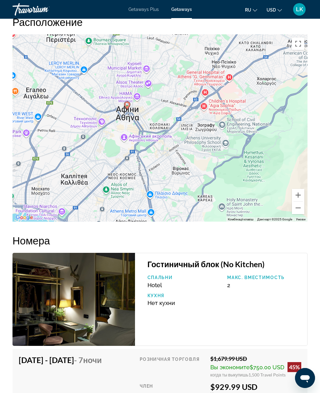
click at [300, 209] on button "Зменшити" at bounding box center [298, 208] width 12 height 12
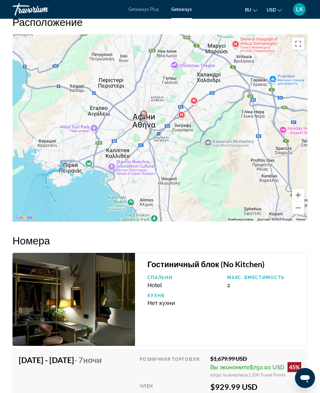
click at [299, 209] on button "Зменшити" at bounding box center [298, 208] width 12 height 12
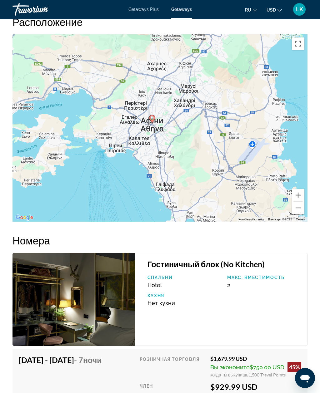
click at [301, 208] on button "Зменшити" at bounding box center [298, 208] width 12 height 12
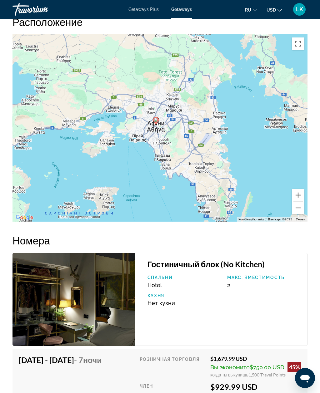
click at [302, 207] on button "Зменшити" at bounding box center [298, 208] width 12 height 12
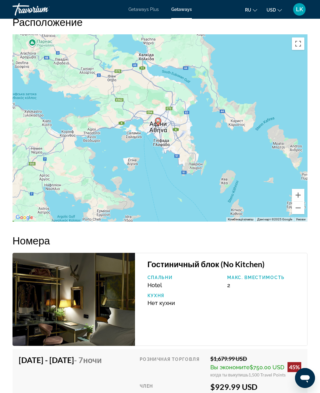
click at [301, 209] on button "Зменшити" at bounding box center [298, 208] width 12 height 12
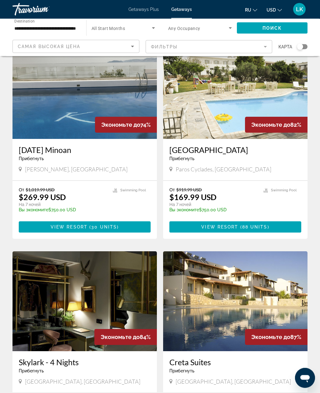
scroll to position [896, 0]
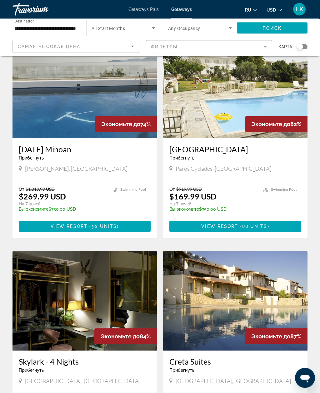
click at [52, 59] on img "Main content" at bounding box center [84, 89] width 144 height 100
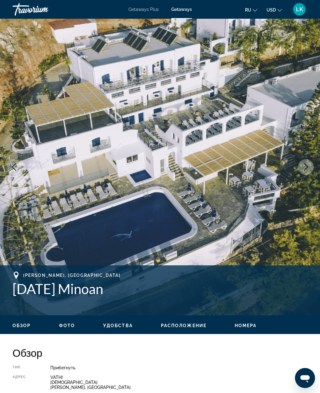
click at [306, 172] on button "Next image" at bounding box center [306, 167] width 16 height 16
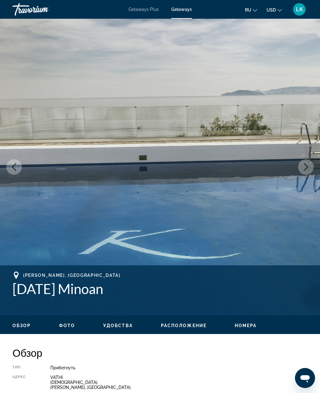
click at [307, 167] on icon "Next image" at bounding box center [305, 166] width 7 height 7
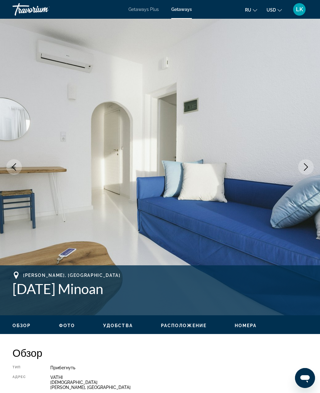
click at [310, 157] on img "Main content" at bounding box center [160, 167] width 320 height 297
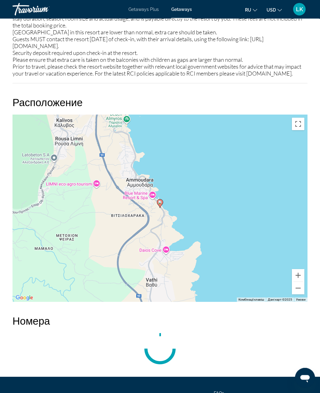
scroll to position [990, 0]
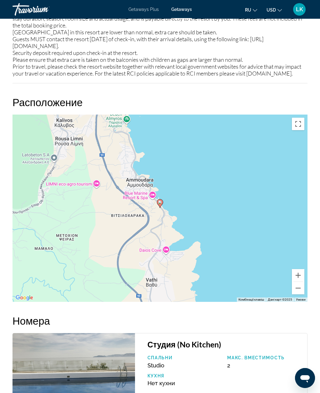
click at [299, 286] on button "Зменшити" at bounding box center [298, 288] width 12 height 12
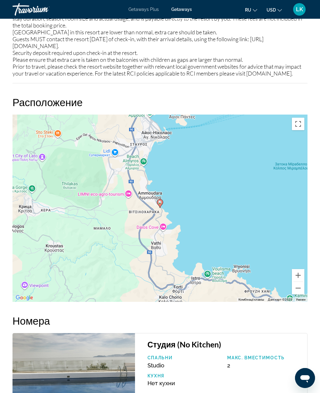
click at [299, 286] on button "Зменшити" at bounding box center [298, 288] width 12 height 12
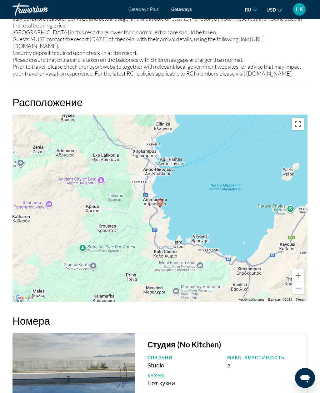
click at [299, 289] on div "Увімкніть режим перетягування за допомогою клавіатури, натиснувши Alt + Enter. …" at bounding box center [159, 208] width 295 height 187
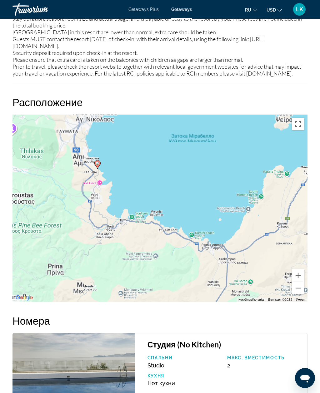
click at [299, 284] on button "Зменшити" at bounding box center [298, 288] width 12 height 12
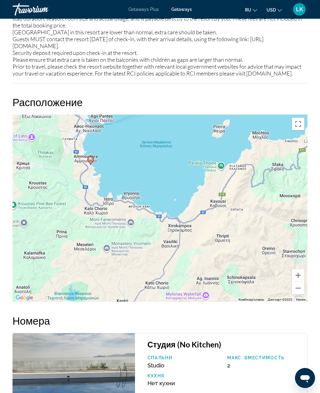
click at [298, 283] on button "Зменшити" at bounding box center [298, 288] width 12 height 12
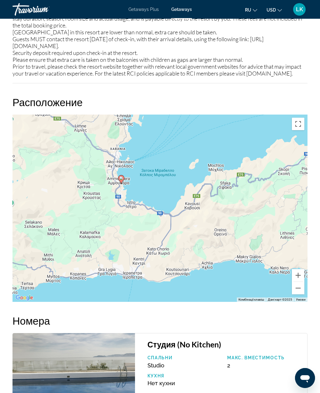
click at [299, 284] on button "Зменшити" at bounding box center [298, 288] width 12 height 12
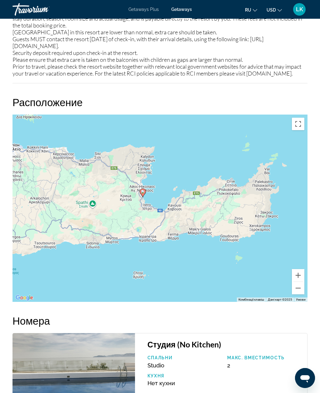
click at [298, 284] on button "Зменшити" at bounding box center [298, 288] width 12 height 12
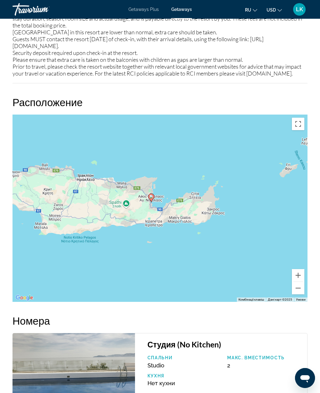
click at [299, 284] on button "Зменшити" at bounding box center [298, 288] width 12 height 12
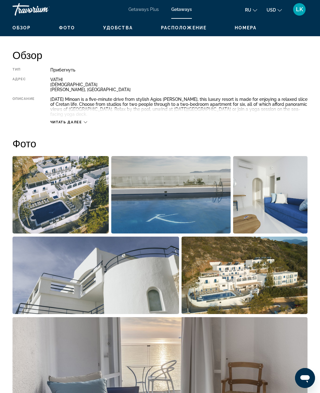
scroll to position [297, 0]
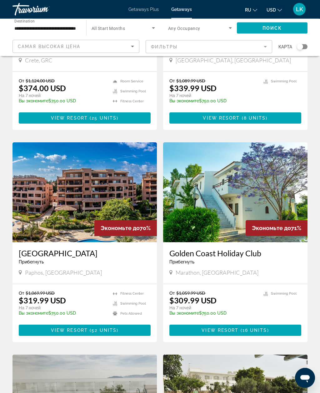
scroll to position [580, 0]
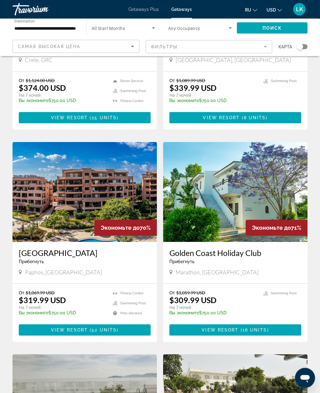
click at [67, 147] on img "Main content" at bounding box center [84, 192] width 144 height 100
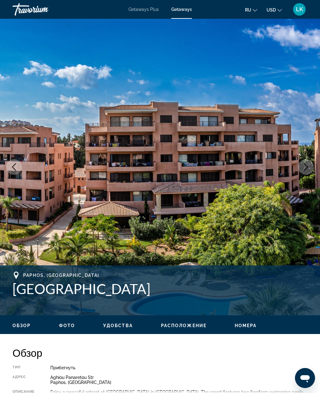
click at [310, 170] on button "Next image" at bounding box center [306, 167] width 16 height 16
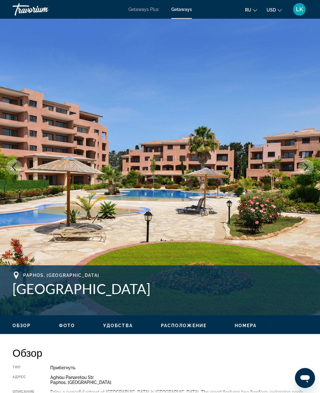
click at [309, 170] on button "Next image" at bounding box center [306, 167] width 16 height 16
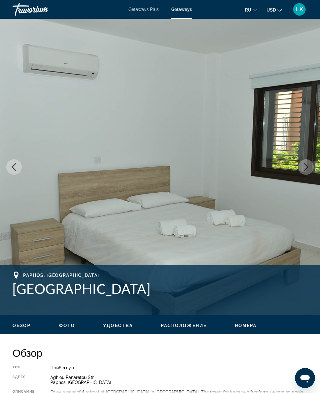
click at [309, 169] on icon "Next image" at bounding box center [305, 166] width 7 height 7
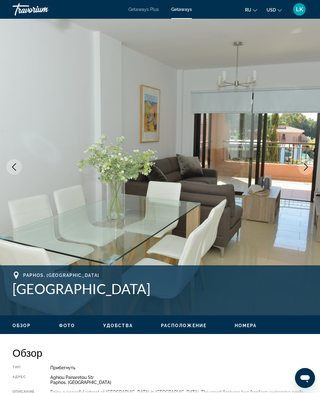
click at [311, 170] on button "Next image" at bounding box center [306, 167] width 16 height 16
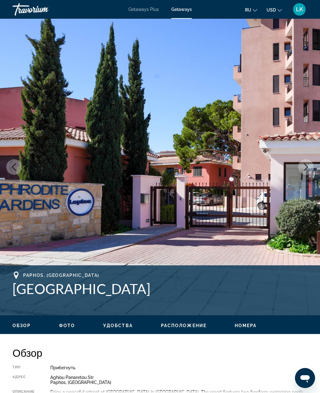
click at [312, 167] on button "Next image" at bounding box center [306, 167] width 16 height 16
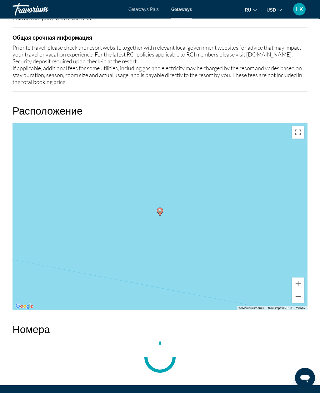
click at [302, 298] on button "Зменшити" at bounding box center [298, 297] width 12 height 12
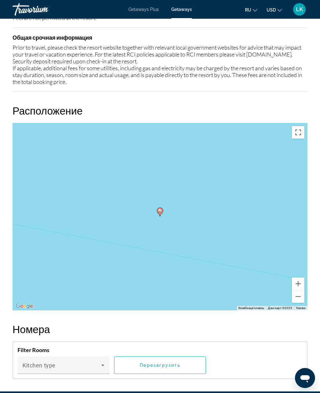
click at [300, 297] on button "Зменшити" at bounding box center [298, 296] width 12 height 12
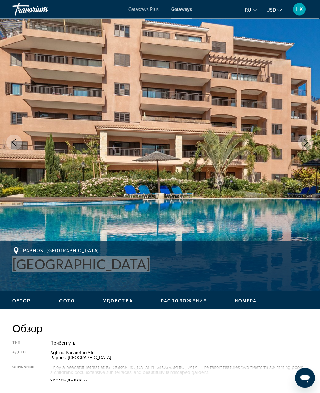
scroll to position [21, 0]
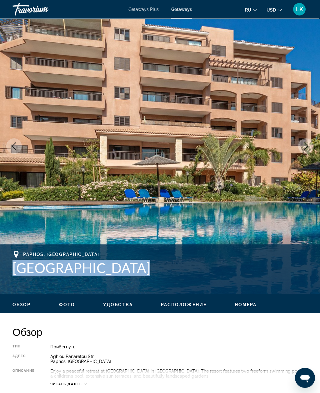
click at [303, 149] on icon "Next image" at bounding box center [305, 146] width 7 height 7
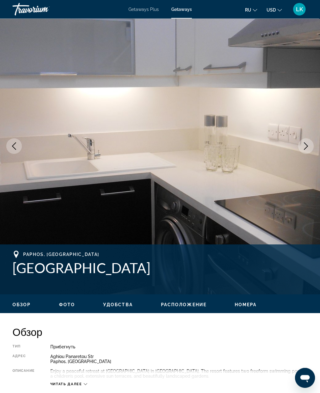
click at [307, 143] on icon "Next image" at bounding box center [305, 146] width 7 height 7
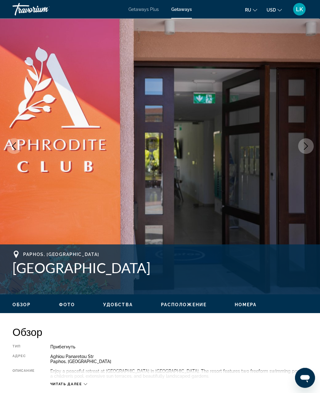
click at [308, 144] on icon "Next image" at bounding box center [305, 146] width 7 height 7
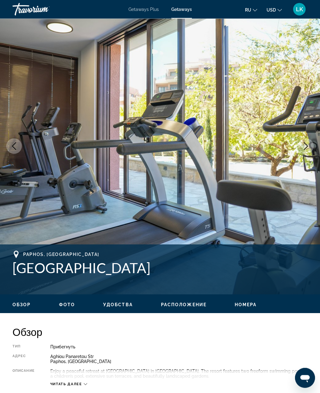
click at [305, 150] on icon "Next image" at bounding box center [305, 146] width 7 height 7
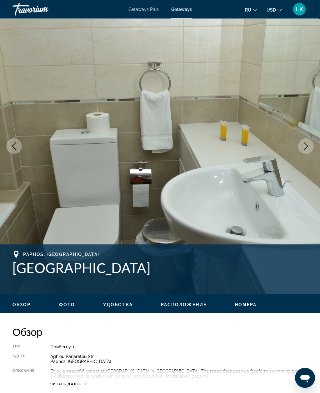
click at [303, 145] on icon "Next image" at bounding box center [305, 146] width 7 height 7
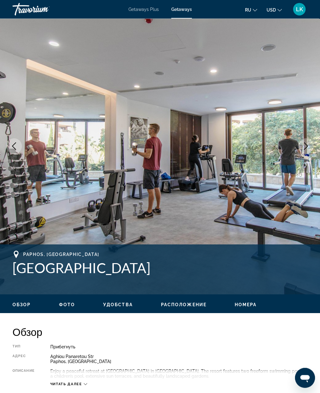
click at [308, 155] on img "Main content" at bounding box center [160, 146] width 320 height 297
click at [308, 152] on button "Next image" at bounding box center [306, 147] width 16 height 16
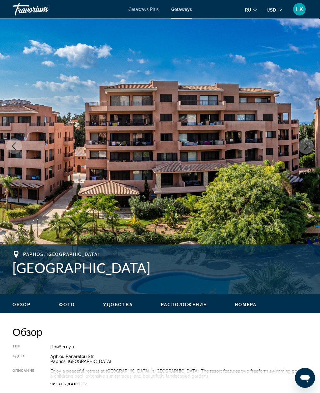
click at [306, 156] on img "Main content" at bounding box center [160, 146] width 320 height 297
click at [304, 156] on img "Main content" at bounding box center [160, 146] width 320 height 297
click at [306, 146] on icon "Next image" at bounding box center [305, 146] width 7 height 7
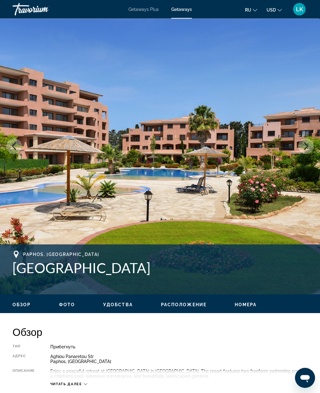
click at [309, 143] on icon "Next image" at bounding box center [305, 146] width 7 height 7
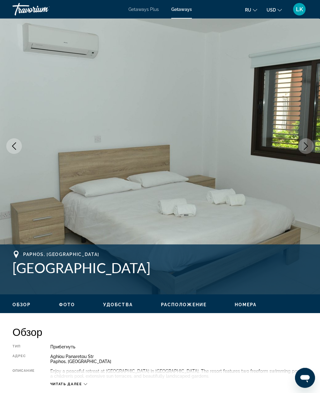
click at [310, 145] on button "Next image" at bounding box center [306, 147] width 16 height 16
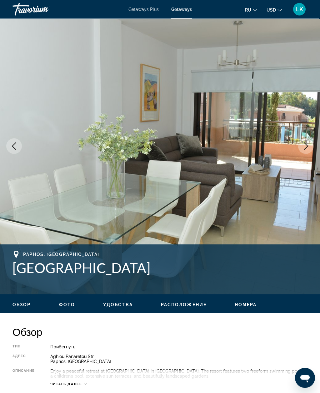
click at [307, 146] on icon "Next image" at bounding box center [306, 146] width 4 height 7
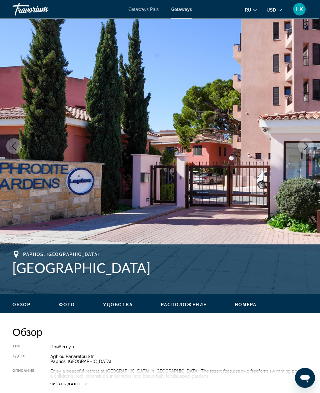
click at [307, 146] on icon "Next image" at bounding box center [306, 146] width 4 height 7
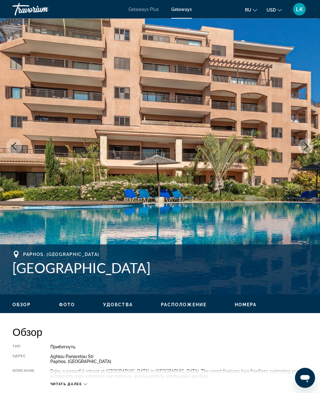
click at [307, 145] on icon "Next image" at bounding box center [305, 146] width 7 height 7
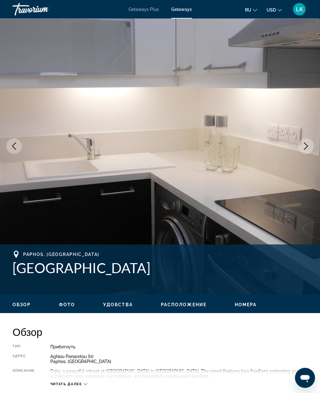
click at [308, 146] on icon "Next image" at bounding box center [305, 146] width 7 height 7
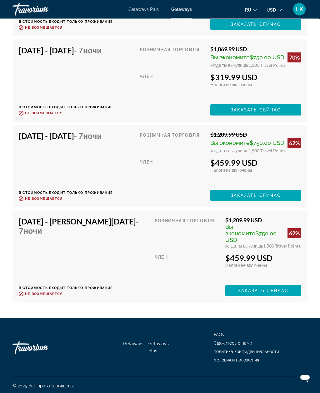
scroll to position [3397, 0]
